Goal: Task Accomplishment & Management: Complete application form

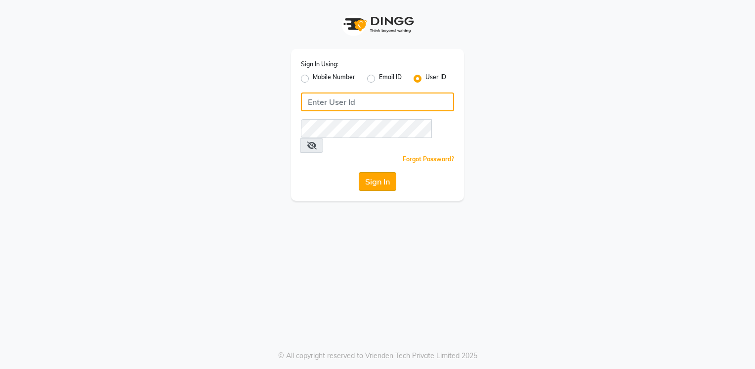
type input "Anup@123"
click at [380, 172] on button "Sign In" at bounding box center [378, 181] width 38 height 19
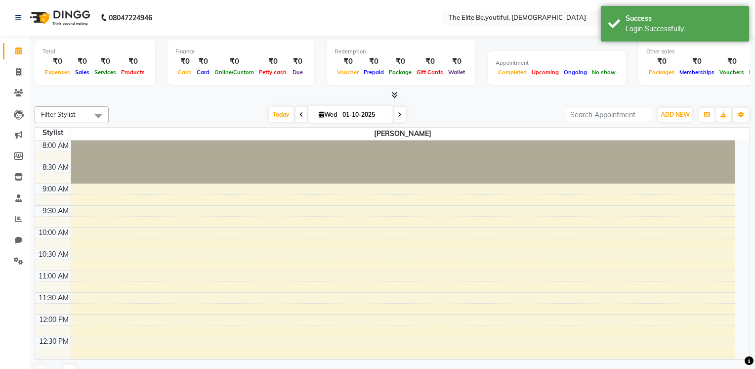
select select "en"
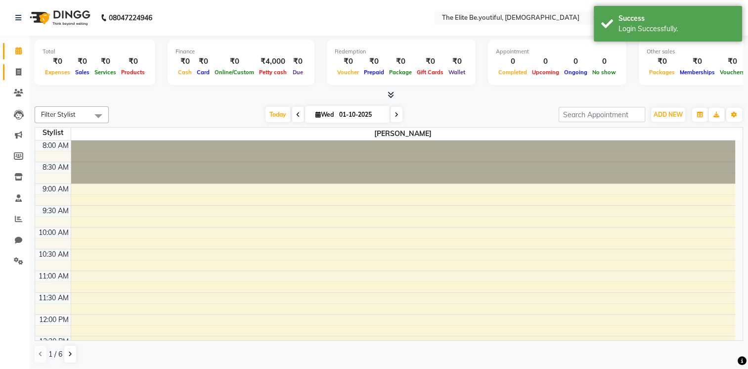
click at [15, 74] on span at bounding box center [18, 72] width 17 height 11
select select "service"
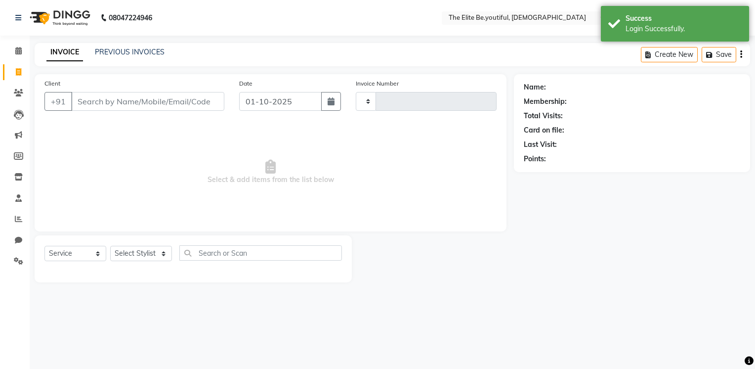
type input "0108"
select select "8173"
click at [116, 105] on input "Client" at bounding box center [147, 101] width 153 height 19
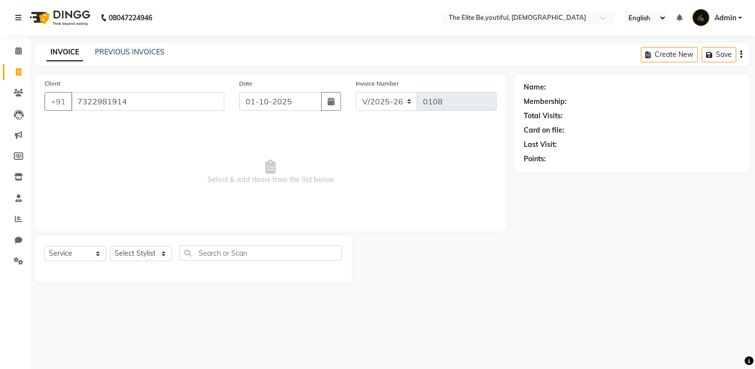
type input "7322981914"
click at [210, 103] on span "Add Client" at bounding box center [198, 101] width 39 height 10
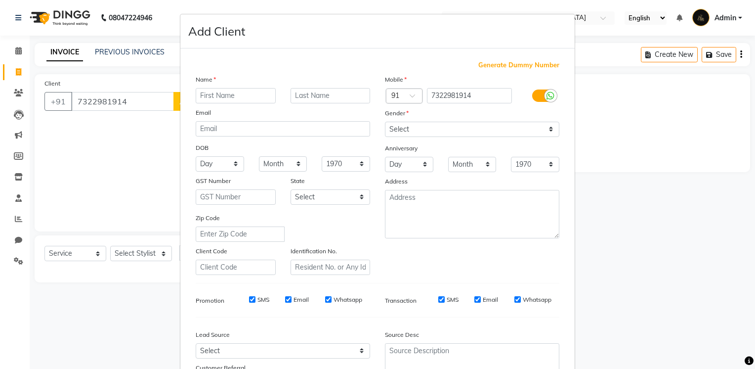
click at [225, 92] on input "text" at bounding box center [236, 95] width 80 height 15
type input "m"
type input "[PERSON_NAME]"
click at [328, 90] on input "text" at bounding box center [331, 95] width 80 height 15
type input "Kri"
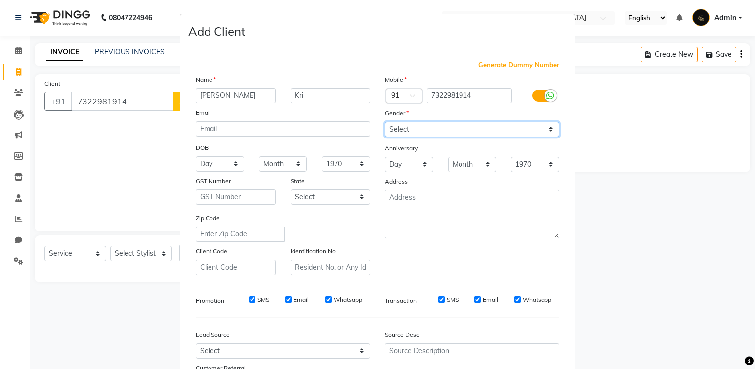
drag, startPoint x: 546, startPoint y: 129, endPoint x: 522, endPoint y: 139, distance: 26.2
click at [546, 129] on select "Select [DEMOGRAPHIC_DATA] [DEMOGRAPHIC_DATA] Other Prefer Not To Say" at bounding box center [472, 129] width 175 height 15
select select "[DEMOGRAPHIC_DATA]"
click at [385, 122] on select "Select [DEMOGRAPHIC_DATA] [DEMOGRAPHIC_DATA] Other Prefer Not To Say" at bounding box center [472, 129] width 175 height 15
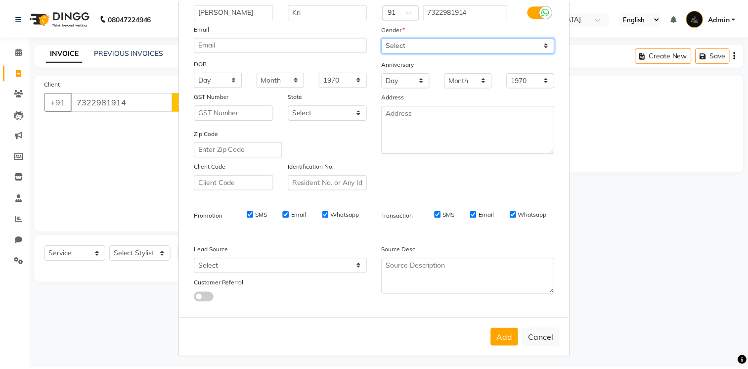
scroll to position [92, 0]
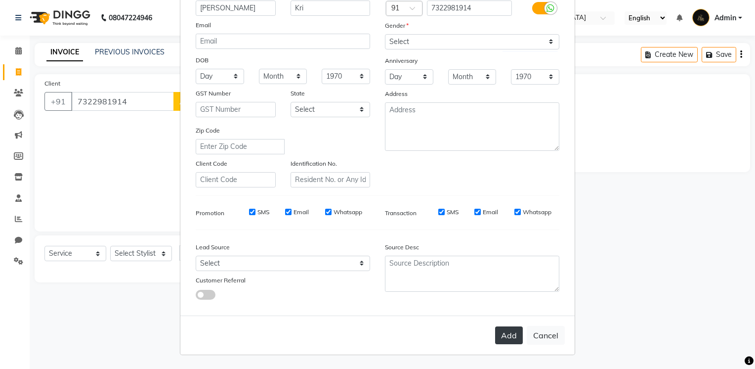
click at [500, 333] on button "Add" at bounding box center [509, 335] width 28 height 18
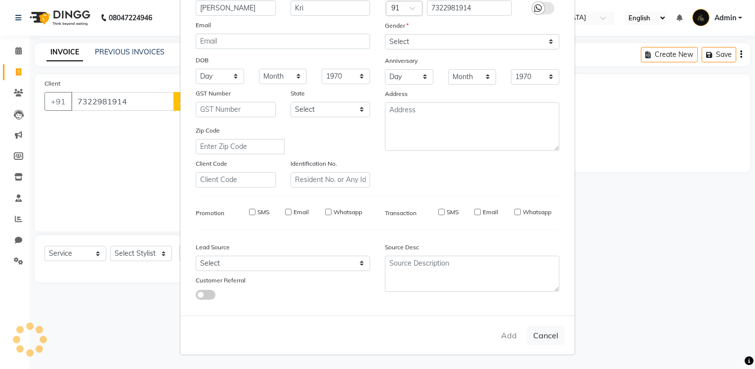
select select
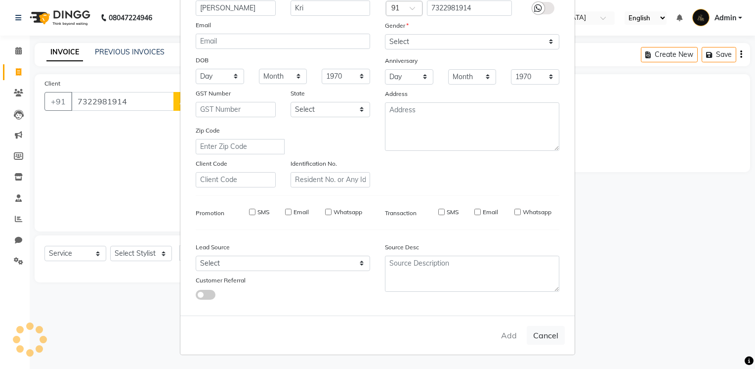
select select
checkbox input "false"
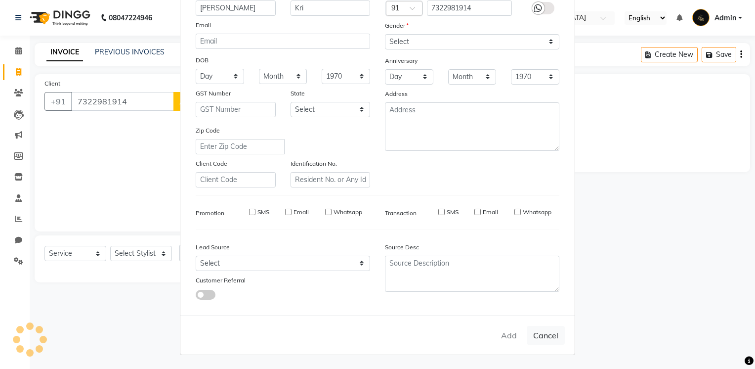
checkbox input "false"
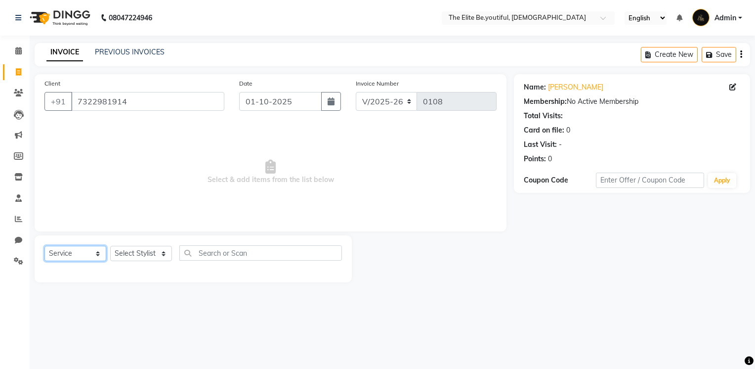
click at [100, 254] on select "Select Service Product Membership Package Voucher Prepaid Gift Card" at bounding box center [75, 253] width 62 height 15
select select "product"
click at [44, 246] on select "Select Service Product Membership Package Voucher Prepaid Gift Card" at bounding box center [75, 253] width 62 height 15
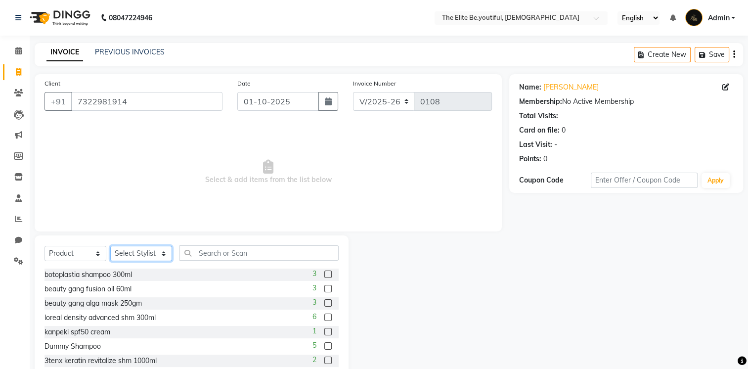
click at [161, 255] on select "Select Stylist [PERSON_NAME] [PERSON_NAME] [PERSON_NAME] [PERSON_NAME] [PERSON_…" at bounding box center [141, 253] width 62 height 15
select select "88256"
click at [110, 246] on select "Select Stylist [PERSON_NAME] [PERSON_NAME] [PERSON_NAME] [PERSON_NAME] [PERSON_…" at bounding box center [141, 253] width 62 height 15
click at [206, 255] on input "text" at bounding box center [258, 252] width 159 height 15
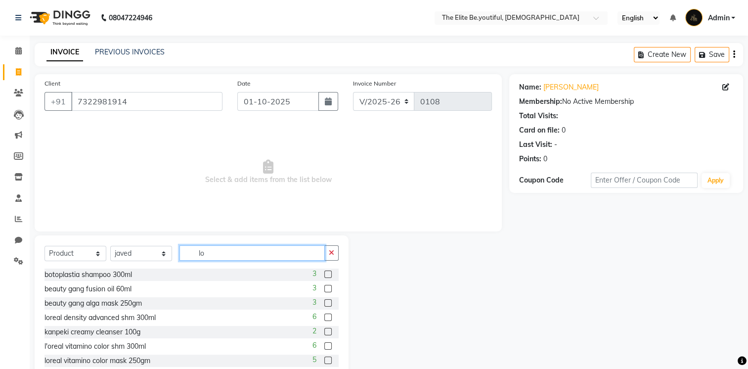
type input "l"
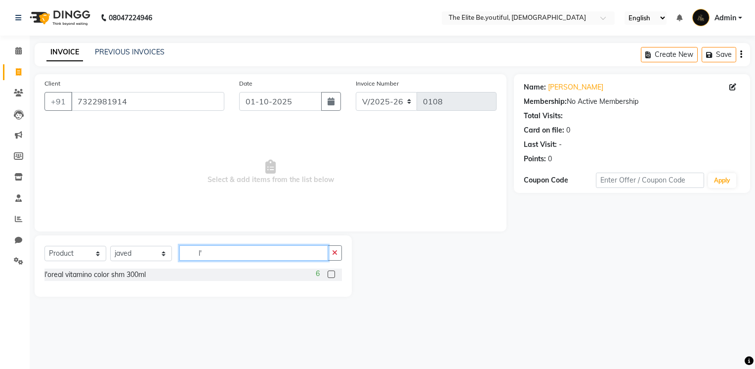
type input "l"
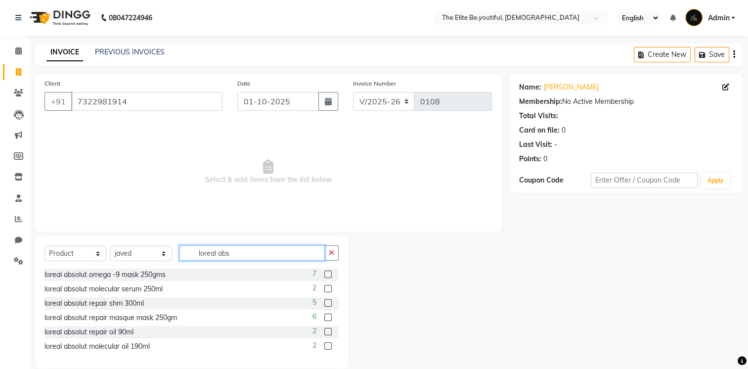
type input "loreal abs"
click at [327, 304] on label at bounding box center [327, 302] width 7 height 7
click at [327, 304] on input "checkbox" at bounding box center [327, 303] width 6 height 6
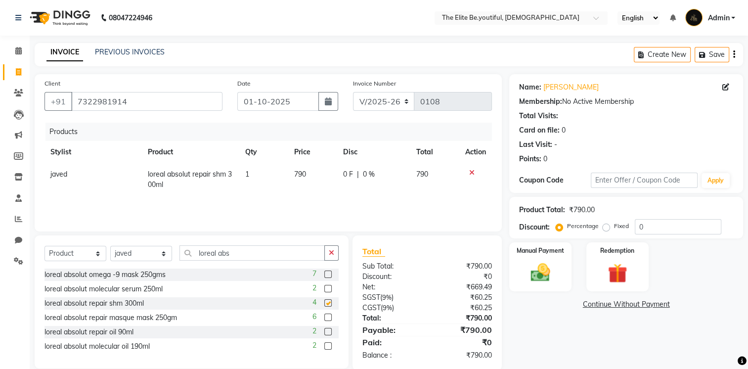
checkbox input "false"
click at [293, 254] on input "loreal abs" at bounding box center [251, 252] width 145 height 15
click at [326, 317] on label at bounding box center [327, 316] width 7 height 7
click at [326, 317] on input "checkbox" at bounding box center [327, 317] width 6 height 6
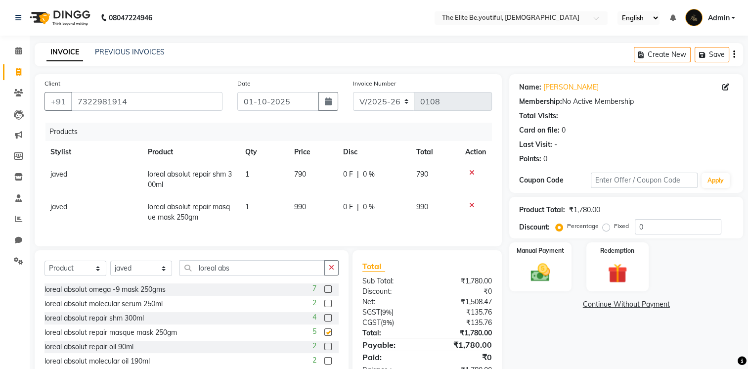
checkbox input "false"
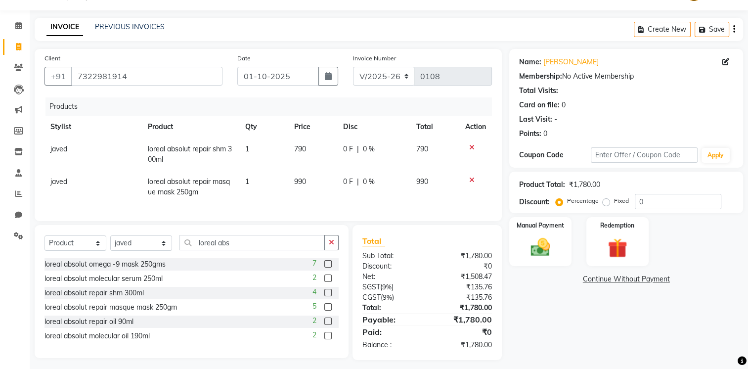
scroll to position [39, 0]
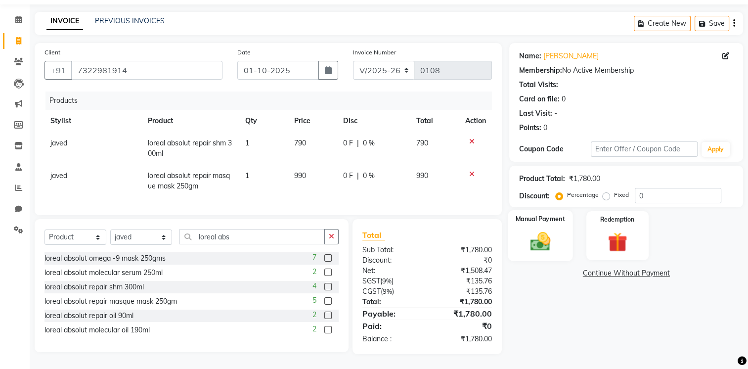
click at [549, 230] on img at bounding box center [540, 241] width 33 height 23
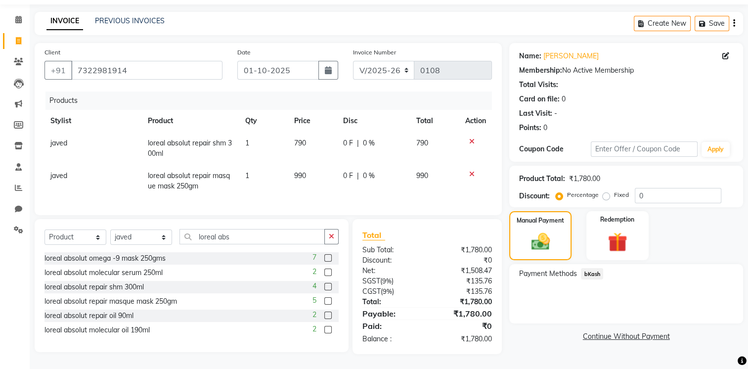
click at [596, 268] on span "bKash" at bounding box center [592, 273] width 22 height 11
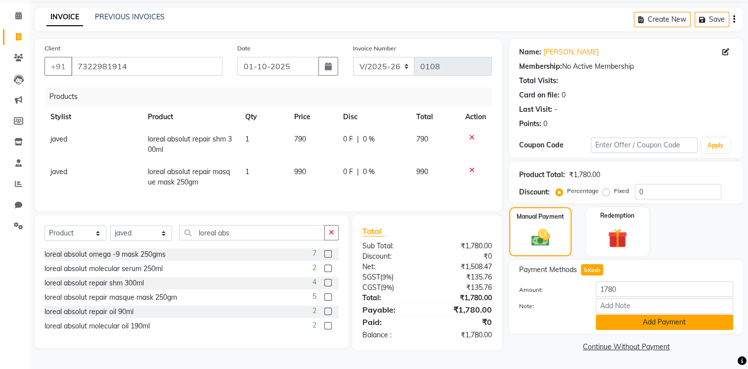
click at [633, 318] on button "Add Payment" at bounding box center [664, 321] width 137 height 15
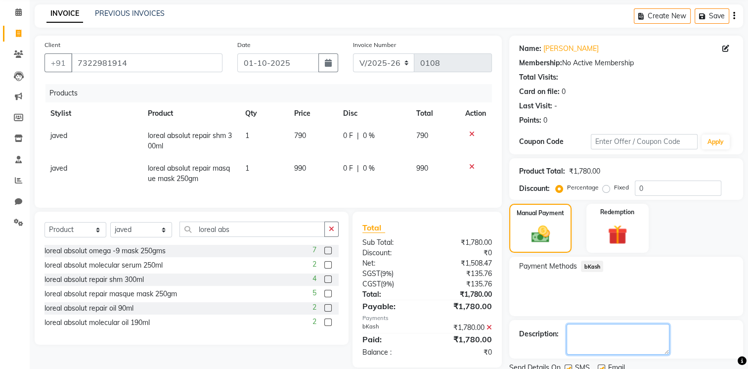
click at [595, 329] on textarea at bounding box center [618, 339] width 103 height 31
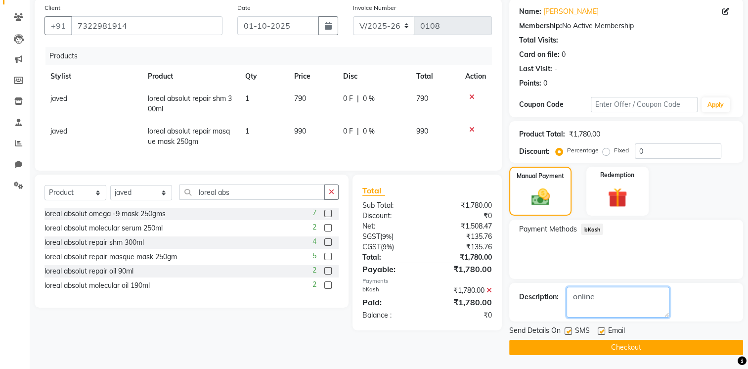
type textarea "online"
click at [615, 346] on button "Checkout" at bounding box center [626, 347] width 234 height 15
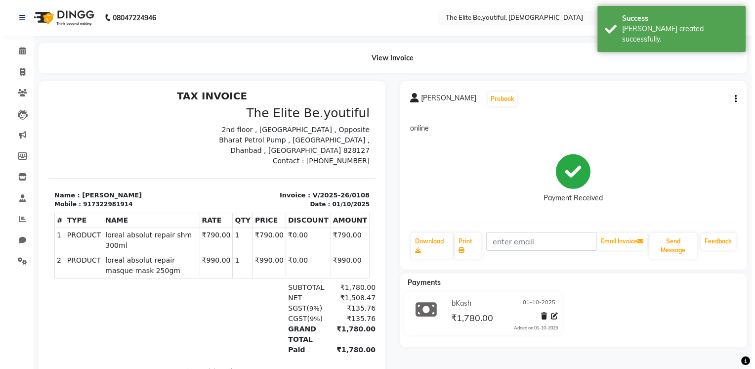
scroll to position [8, 0]
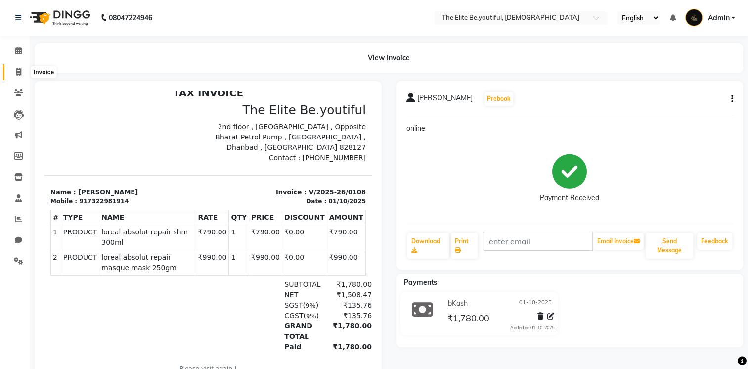
click at [19, 71] on icon at bounding box center [18, 71] width 5 height 7
select select "service"
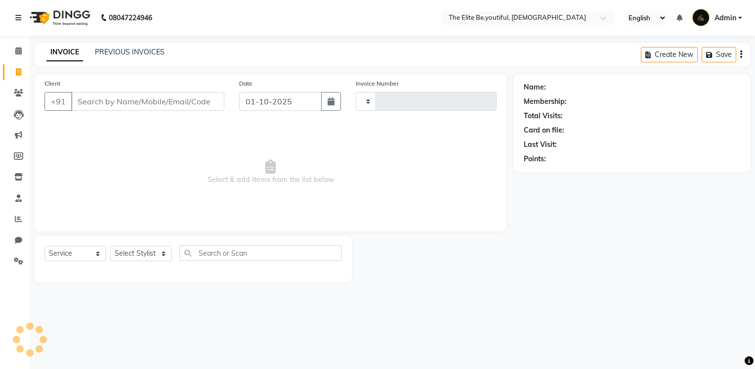
type input "0109"
select select "8173"
click at [139, 52] on link "PREVIOUS INVOICES" at bounding box center [130, 51] width 70 height 9
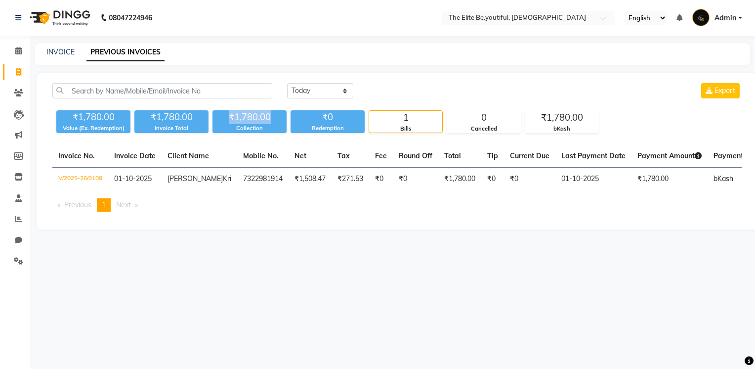
drag, startPoint x: 271, startPoint y: 115, endPoint x: 221, endPoint y: 118, distance: 50.0
click at [221, 118] on div "₹1,780.00" at bounding box center [250, 117] width 74 height 14
drag, startPoint x: 245, startPoint y: 267, endPoint x: 283, endPoint y: 243, distance: 45.0
click at [246, 265] on div "08047224946 Select Location × The Elite Be.youtiful, Indian English ENGLISH Esp…" at bounding box center [377, 184] width 755 height 369
click at [57, 54] on link "INVOICE" at bounding box center [60, 51] width 28 height 9
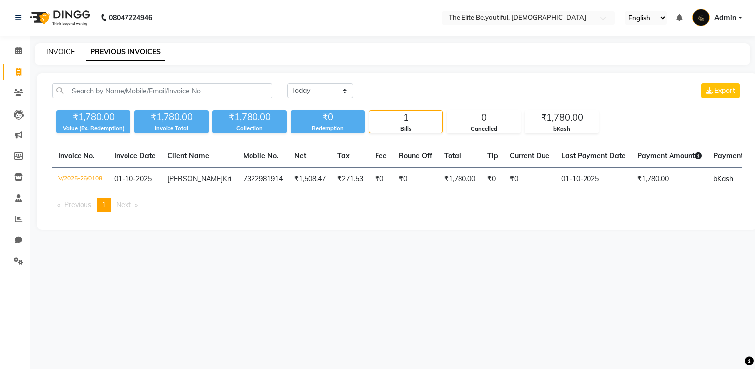
select select "service"
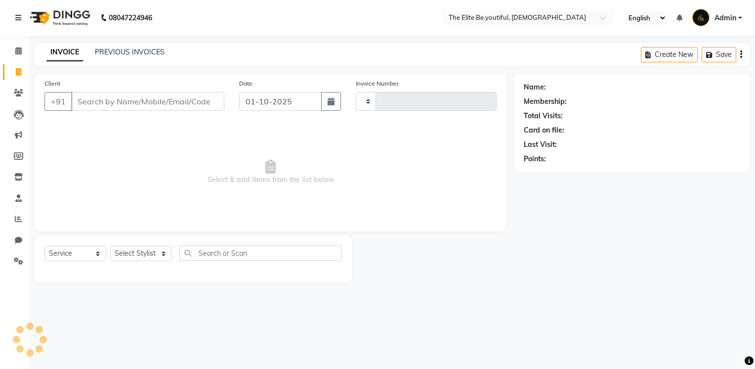
type input "0109"
select select "8173"
